Goal: Navigation & Orientation: Find specific page/section

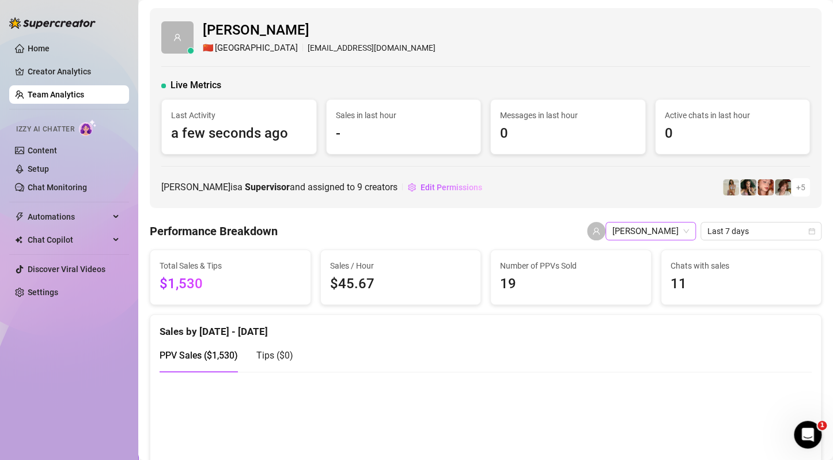
click at [655, 223] on span "[PERSON_NAME]" at bounding box center [650, 230] width 77 height 17
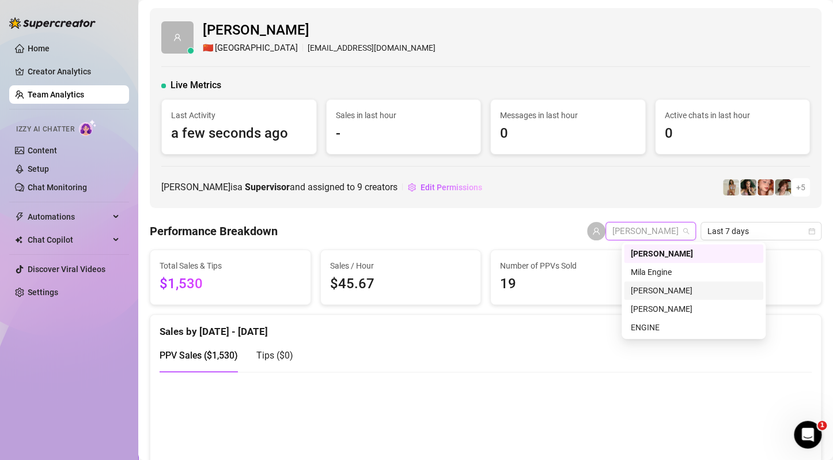
click at [671, 290] on div "[PERSON_NAME]" at bounding box center [694, 290] width 126 height 13
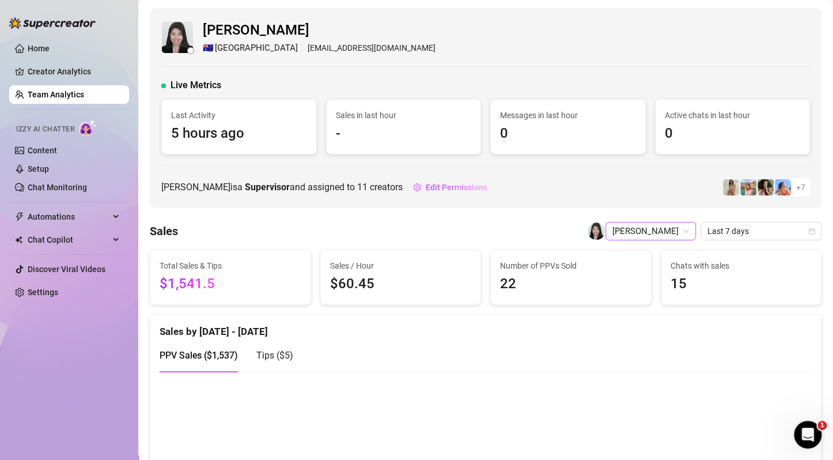
click at [612, 230] on span "[PERSON_NAME]" at bounding box center [650, 230] width 77 height 17
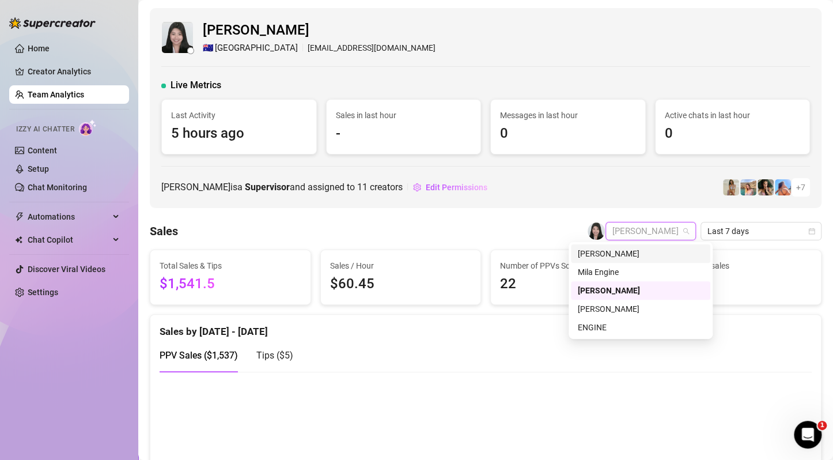
click at [614, 253] on div "[PERSON_NAME]" at bounding box center [641, 253] width 126 height 13
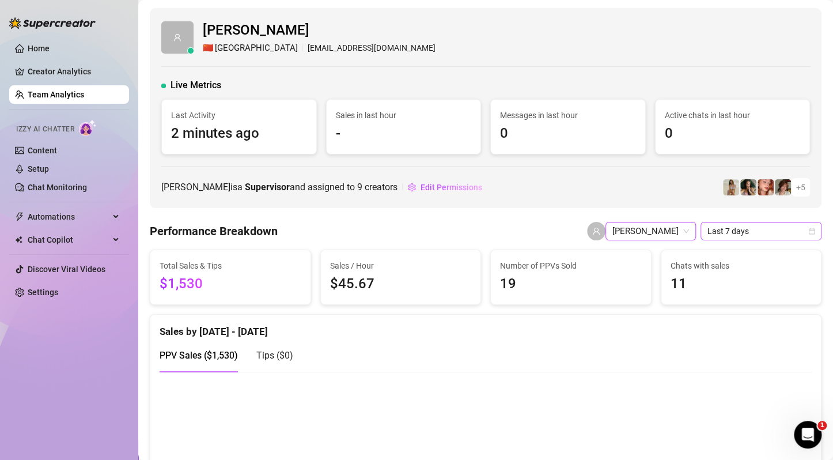
click at [752, 231] on span "Last 7 days" at bounding box center [760, 230] width 107 height 17
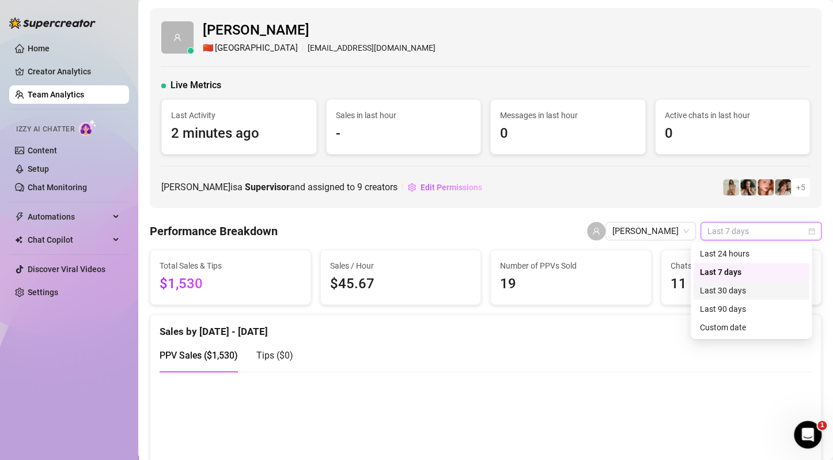
click at [743, 295] on div "Last 30 days" at bounding box center [751, 290] width 103 height 13
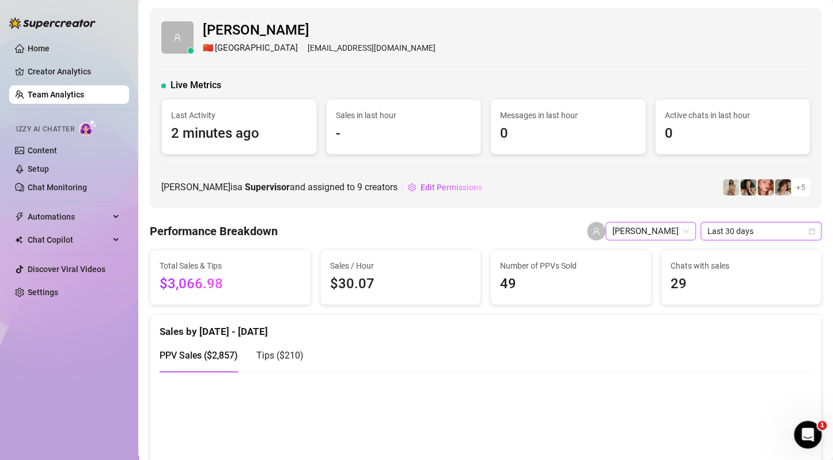
click at [652, 234] on span "[PERSON_NAME]" at bounding box center [650, 230] width 77 height 17
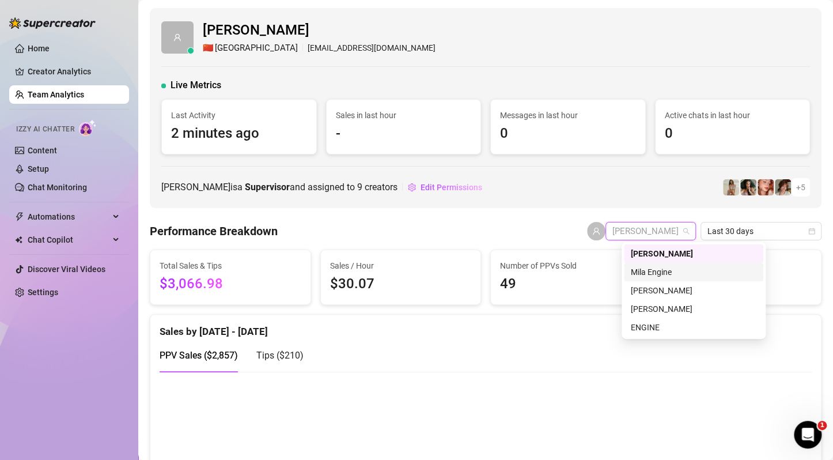
click at [670, 272] on div "Mila Engine" at bounding box center [694, 271] width 126 height 13
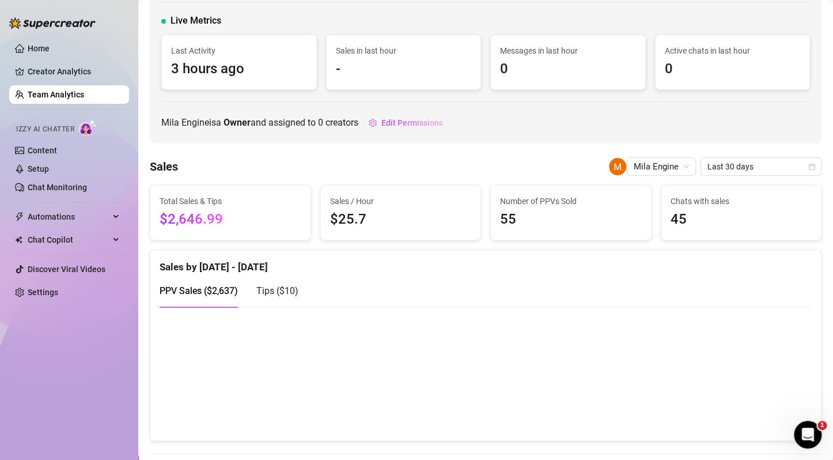
scroll to position [58, 0]
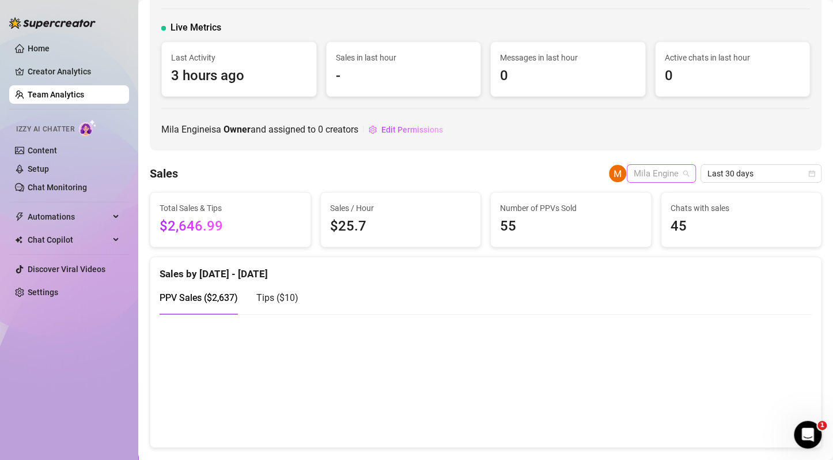
click at [661, 166] on span "Mila Engine" at bounding box center [660, 173] width 55 height 17
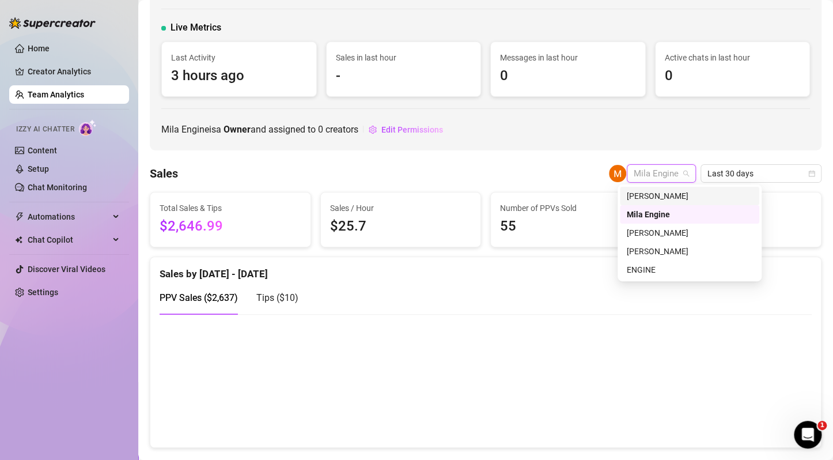
click at [679, 194] on div "[PERSON_NAME]" at bounding box center [690, 195] width 126 height 13
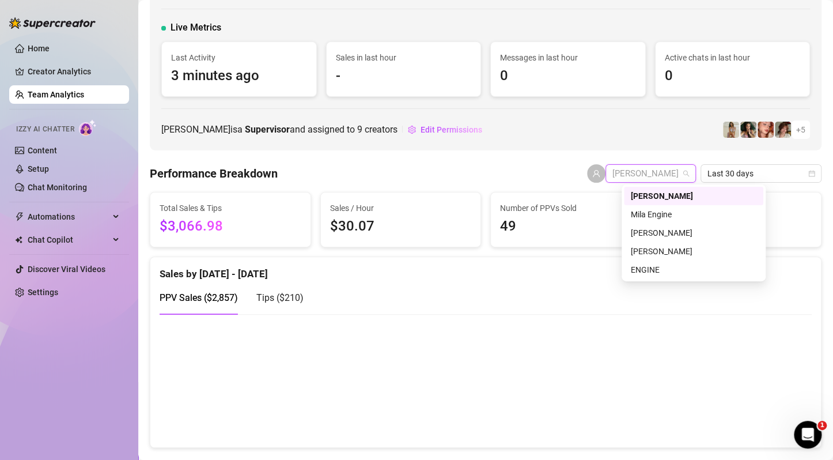
click at [665, 174] on span "[PERSON_NAME]" at bounding box center [650, 173] width 77 height 17
click at [660, 214] on div "Mila Engine" at bounding box center [694, 214] width 126 height 13
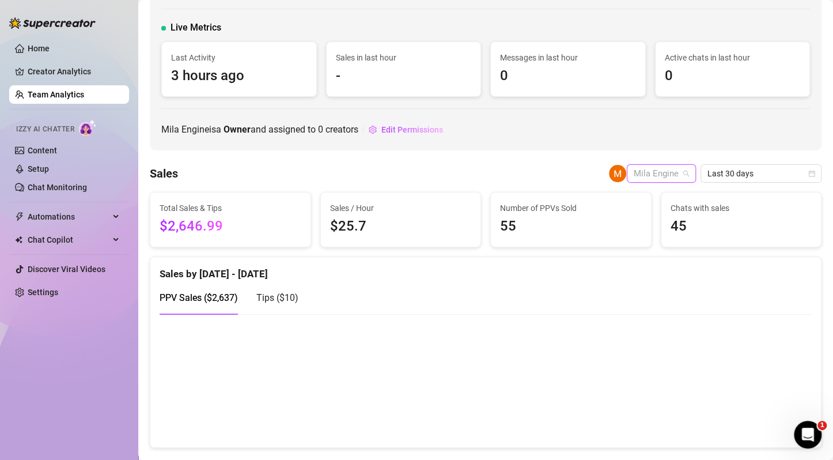
click at [661, 174] on span "Mila Engine" at bounding box center [660, 173] width 55 height 17
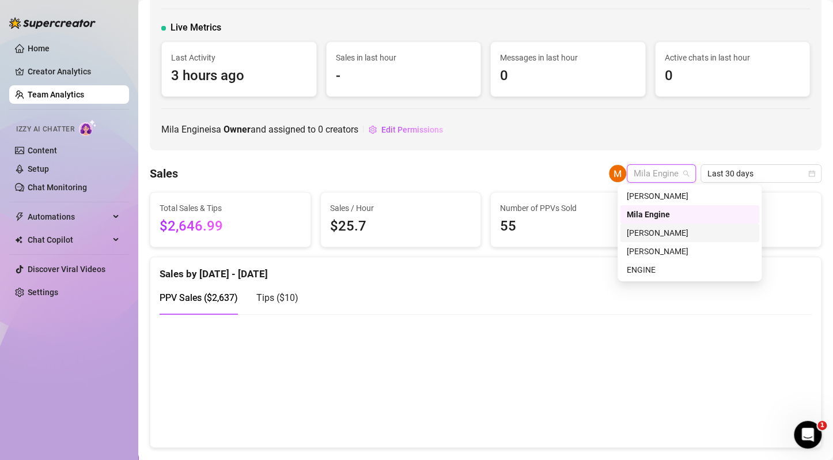
click at [662, 230] on div "[PERSON_NAME]" at bounding box center [690, 232] width 126 height 13
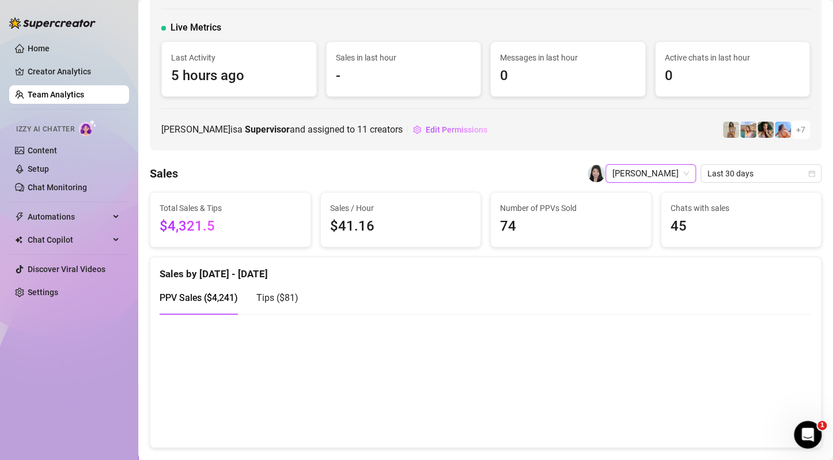
click at [641, 175] on span "[PERSON_NAME]" at bounding box center [650, 173] width 77 height 17
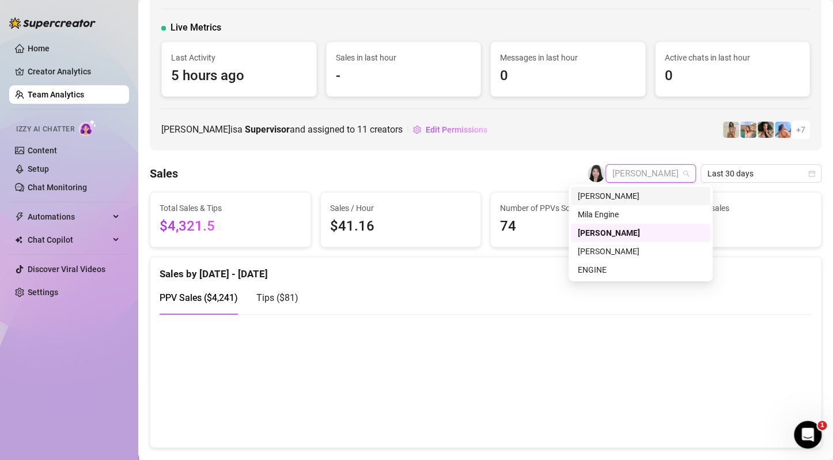
click at [632, 191] on div "[PERSON_NAME]" at bounding box center [641, 195] width 126 height 13
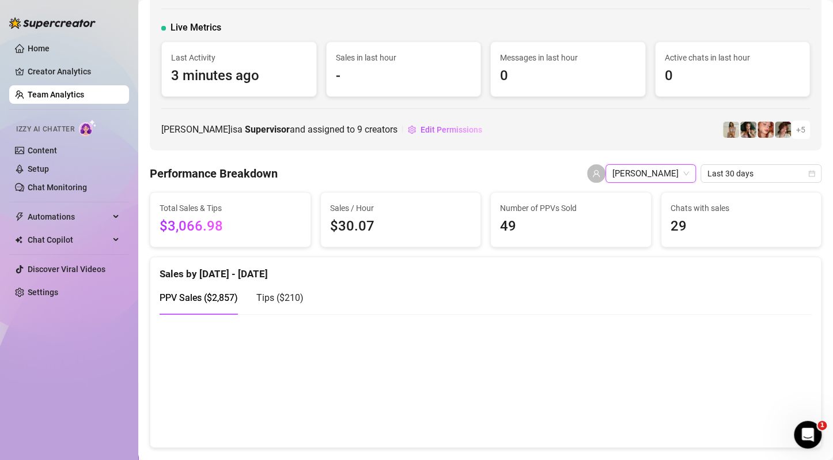
click at [640, 166] on span "[PERSON_NAME]" at bounding box center [650, 173] width 77 height 17
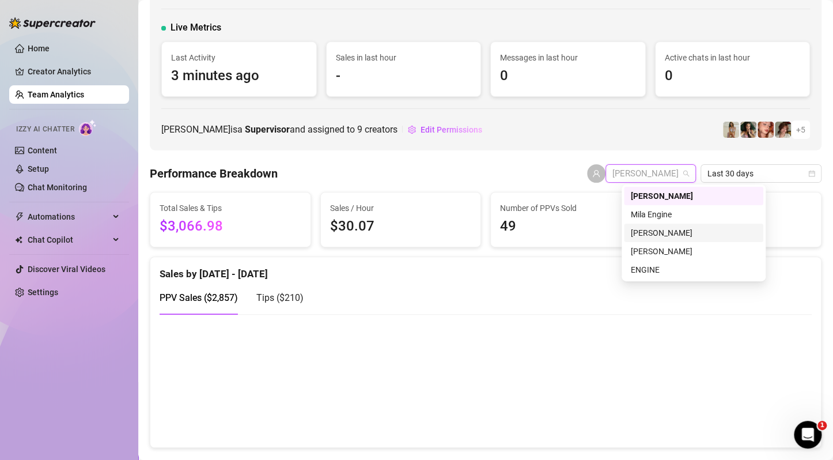
click at [661, 234] on div "[PERSON_NAME]" at bounding box center [694, 232] width 126 height 13
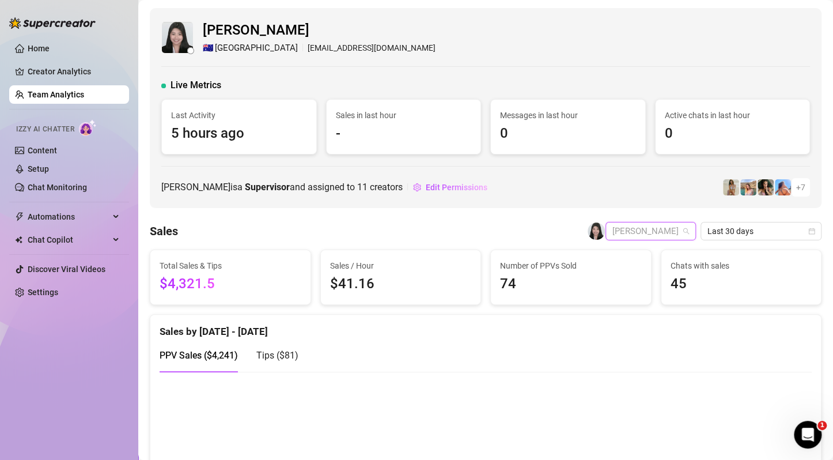
drag, startPoint x: 598, startPoint y: 228, endPoint x: 602, endPoint y: 235, distance: 8.0
click at [612, 228] on span "[PERSON_NAME]" at bounding box center [650, 230] width 77 height 17
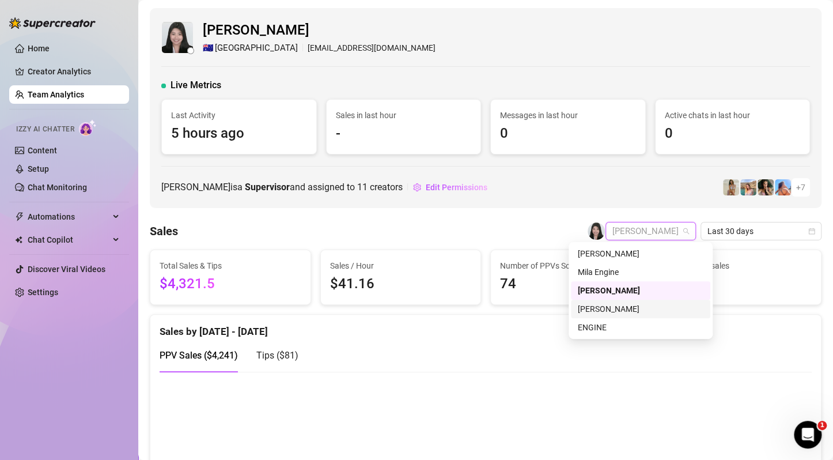
click at [616, 313] on div "[PERSON_NAME]" at bounding box center [641, 308] width 126 height 13
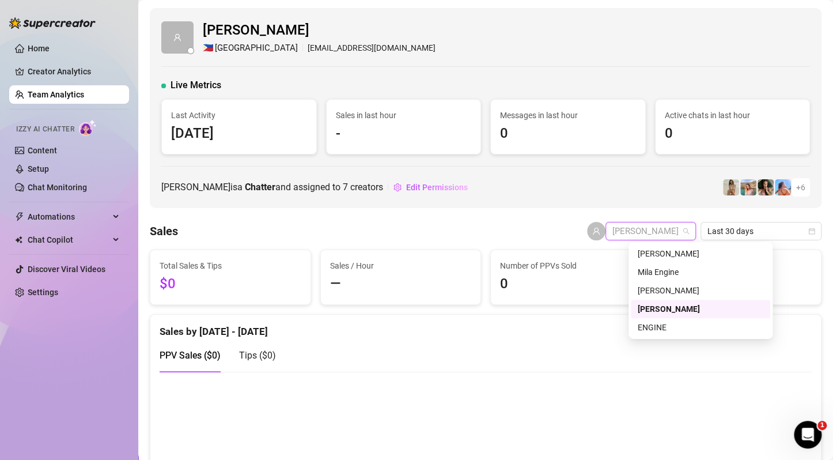
click at [651, 230] on span "[PERSON_NAME]" at bounding box center [650, 230] width 77 height 17
click at [663, 325] on div "ENGINE" at bounding box center [700, 327] width 126 height 13
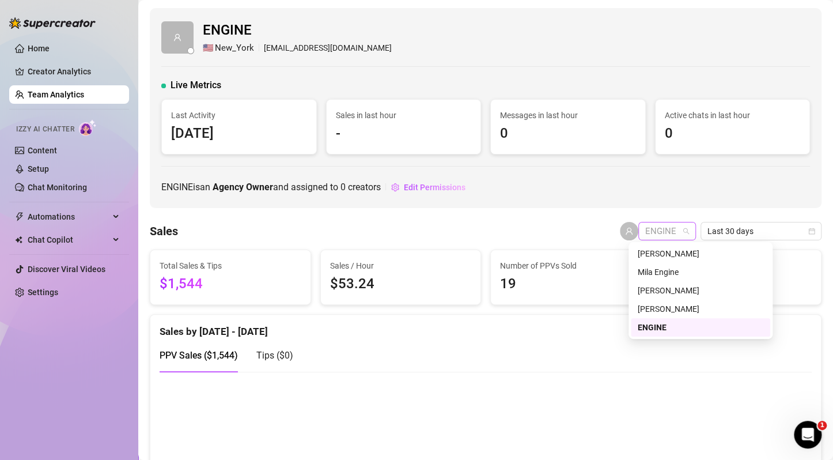
click at [661, 232] on span "ENGINE" at bounding box center [667, 230] width 44 height 17
click at [673, 274] on div "Mila Engine" at bounding box center [700, 271] width 126 height 13
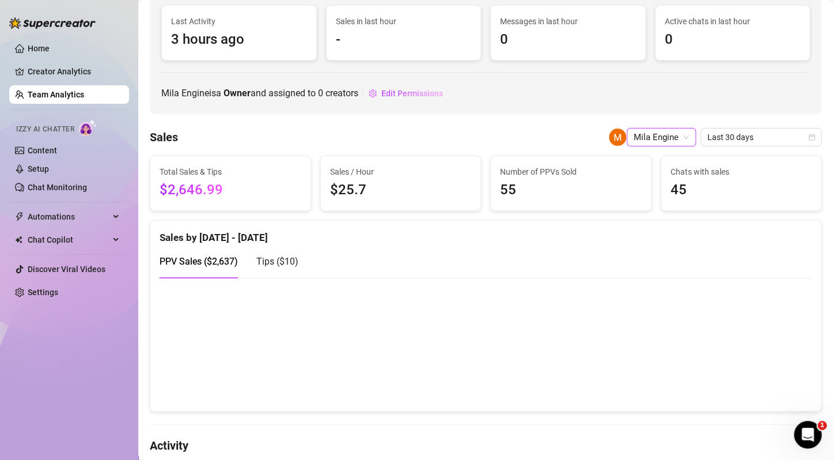
scroll to position [115, 0]
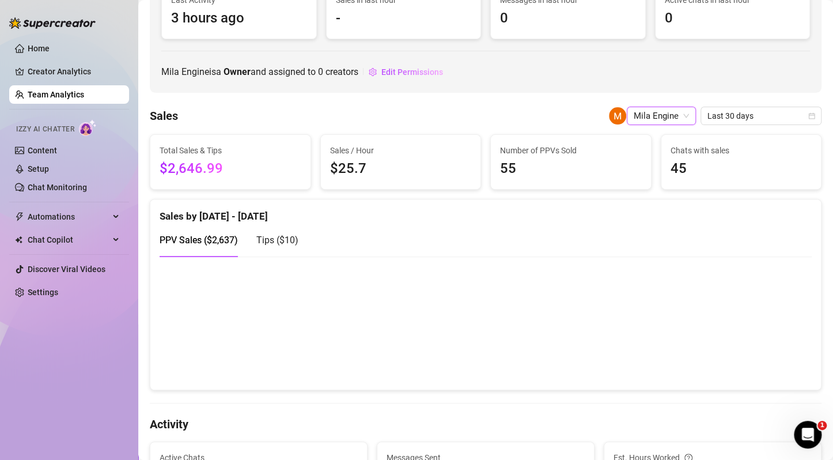
click at [633, 122] on span "Mila Engine" at bounding box center [660, 115] width 55 height 17
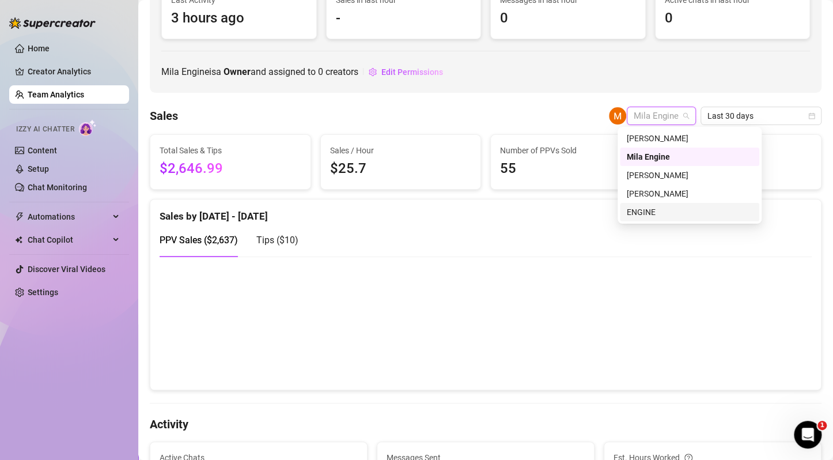
click at [656, 208] on div "ENGINE" at bounding box center [690, 212] width 126 height 13
